Goal: Information Seeking & Learning: Understand process/instructions

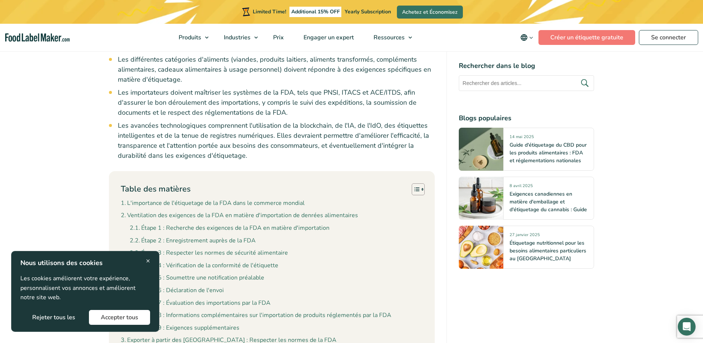
scroll to position [593, 0]
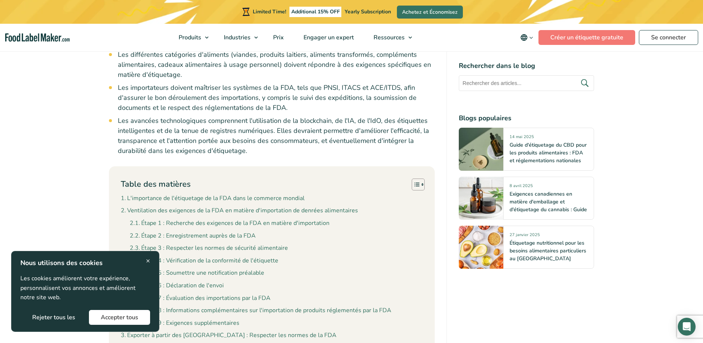
click at [151, 264] on div "× Nous utilisons des cookies Les cookies améliorent votre expérience, personnal…" at bounding box center [85, 291] width 148 height 81
click at [146, 263] on span "×" at bounding box center [148, 260] width 4 height 10
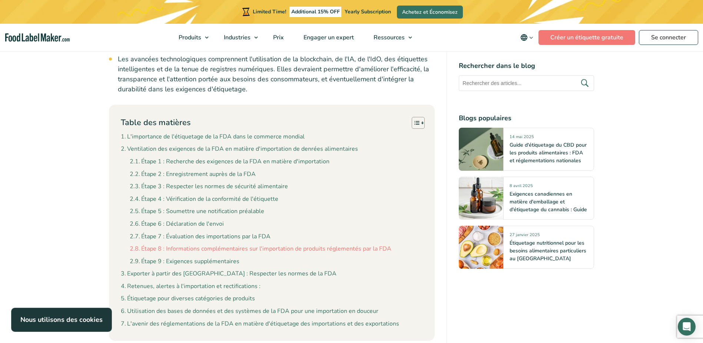
scroll to position [667, 0]
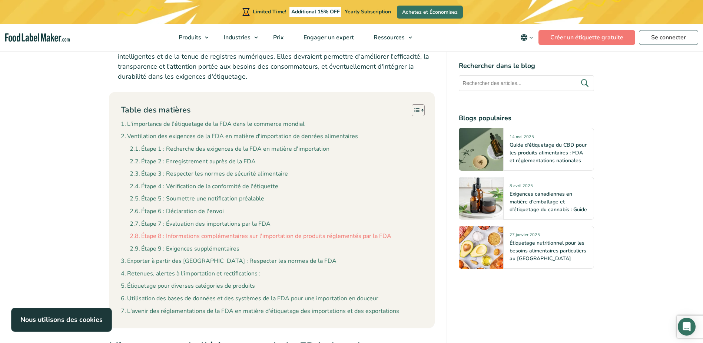
click at [227, 235] on link "Étape 8 : Informations complémentaires sur l'importation de produits réglementé…" at bounding box center [261, 236] width 262 height 10
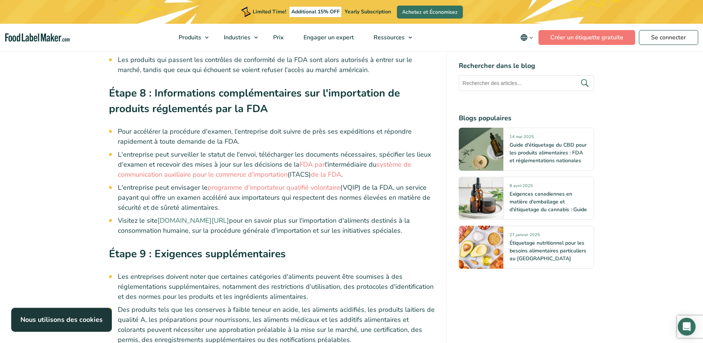
scroll to position [2197, 0]
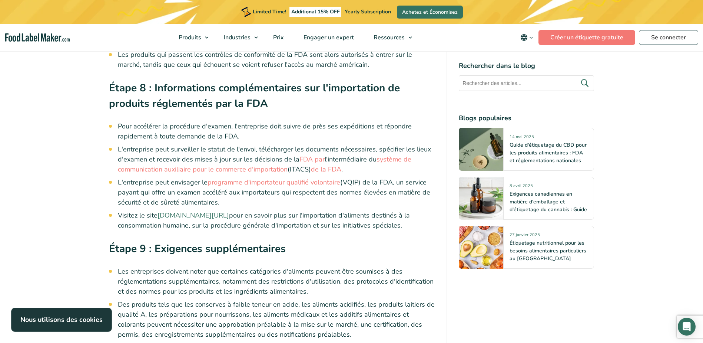
click at [174, 212] on link "[DOMAIN_NAME][URL]" at bounding box center [194, 215] width 72 height 9
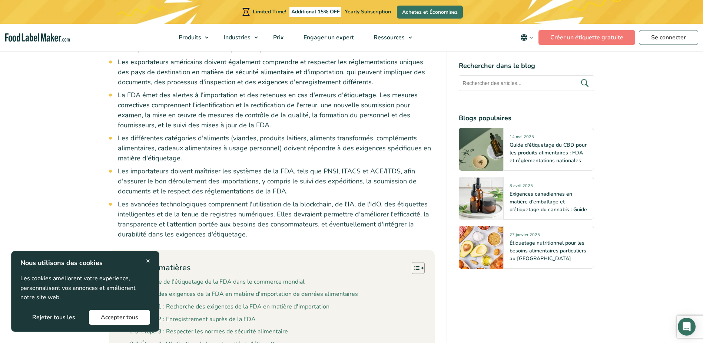
scroll to position [556, 0]
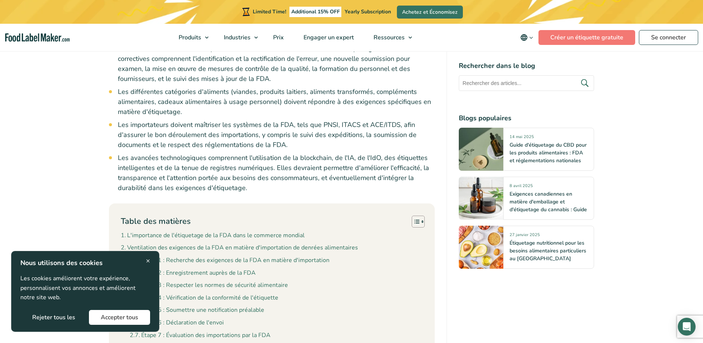
click at [150, 261] on span "×" at bounding box center [148, 260] width 4 height 10
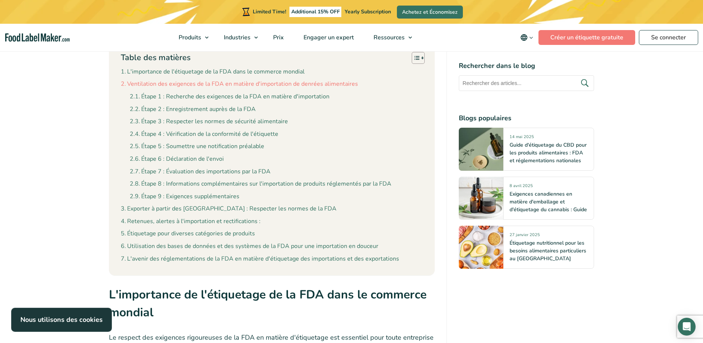
scroll to position [742, 0]
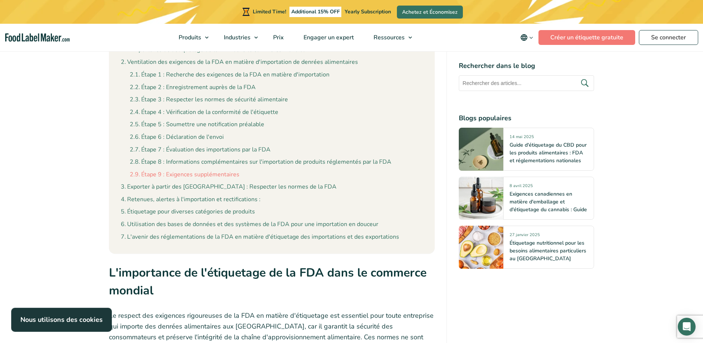
click at [220, 173] on link "Étape 9 : Exigences supplémentaires" at bounding box center [185, 175] width 110 height 10
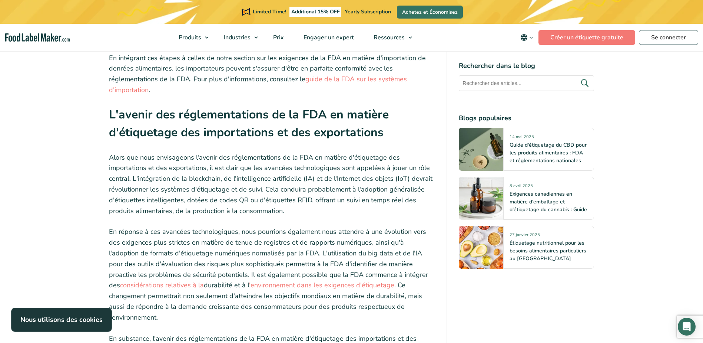
scroll to position [3990, 0]
